Goal: Transaction & Acquisition: Purchase product/service

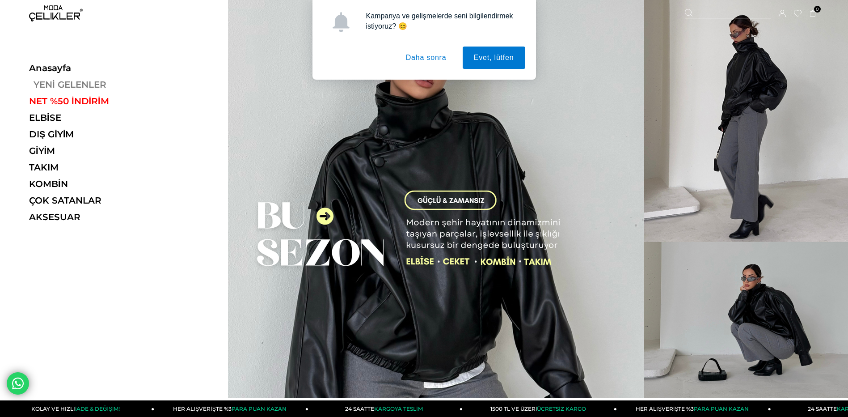
click at [74, 88] on link "YENİ GELENLER" at bounding box center [90, 84] width 123 height 11
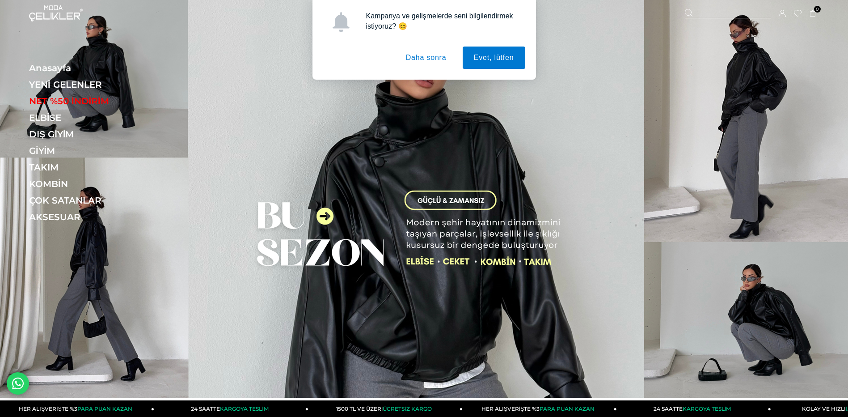
click at [349, 57] on button "Daha sonra" at bounding box center [426, 58] width 63 height 22
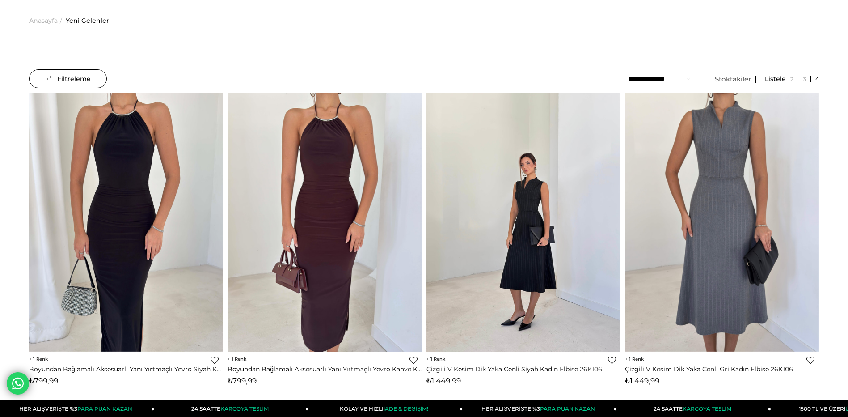
scroll to position [89, 0]
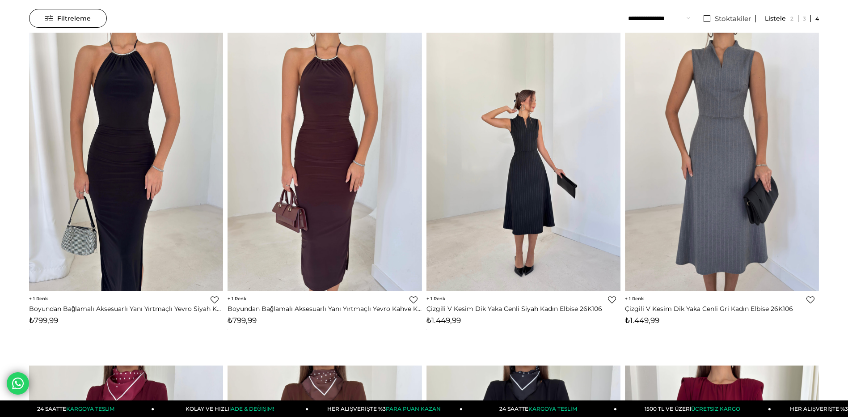
click at [551, 199] on img at bounding box center [524, 161] width 194 height 259
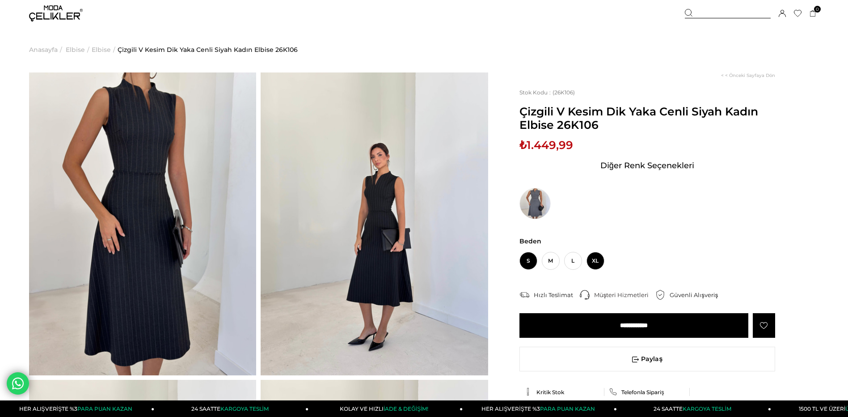
click at [593, 259] on span "XL" at bounding box center [596, 261] width 18 height 18
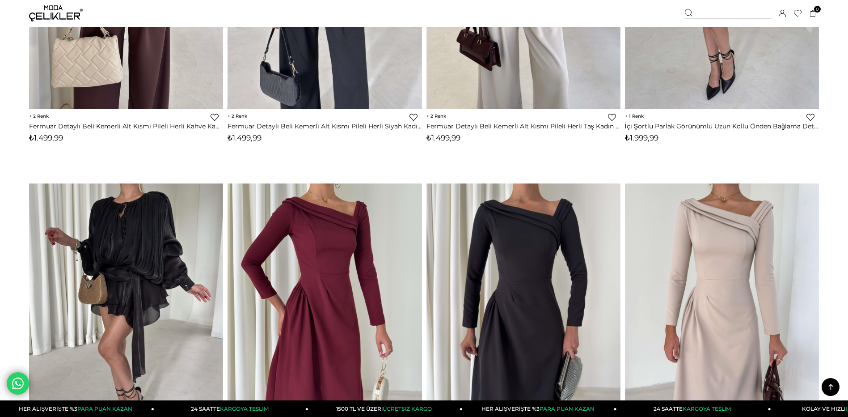
scroll to position [4416, 0]
